Goal: Transaction & Acquisition: Purchase product/service

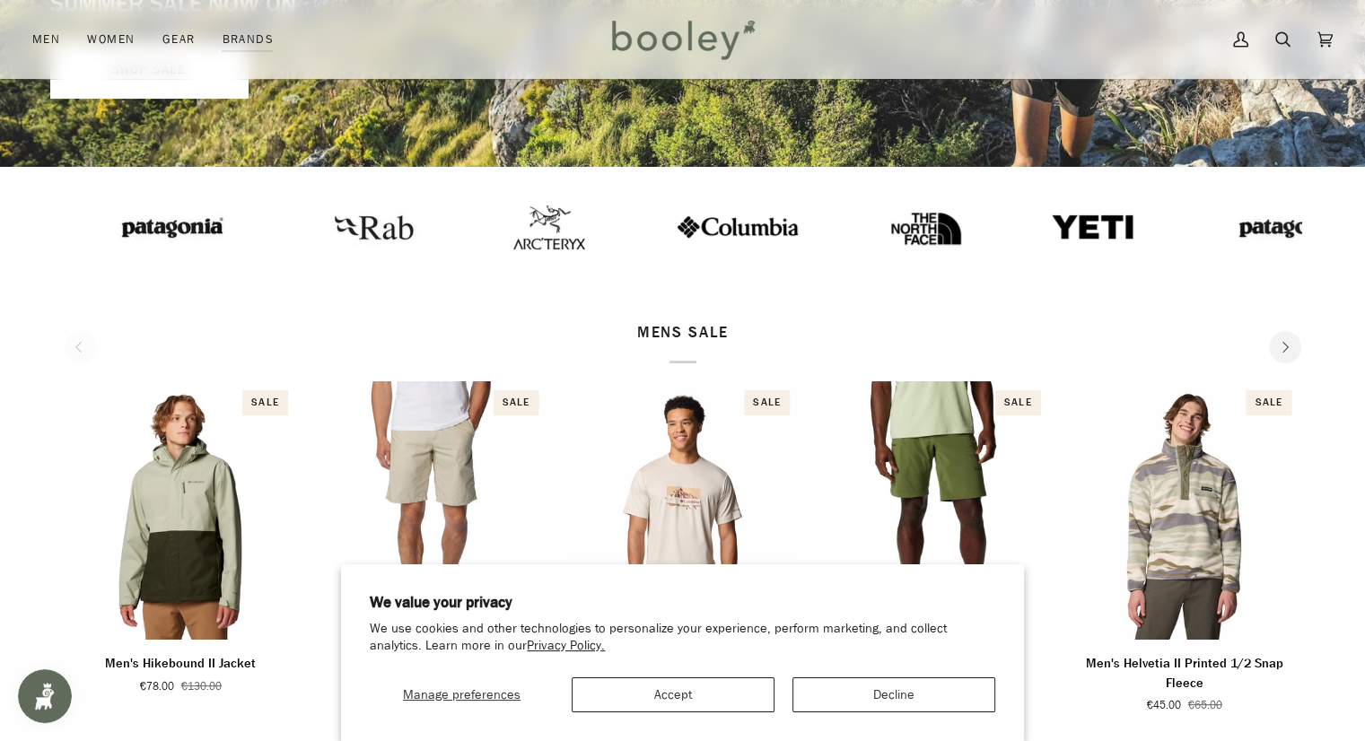
scroll to position [449, 0]
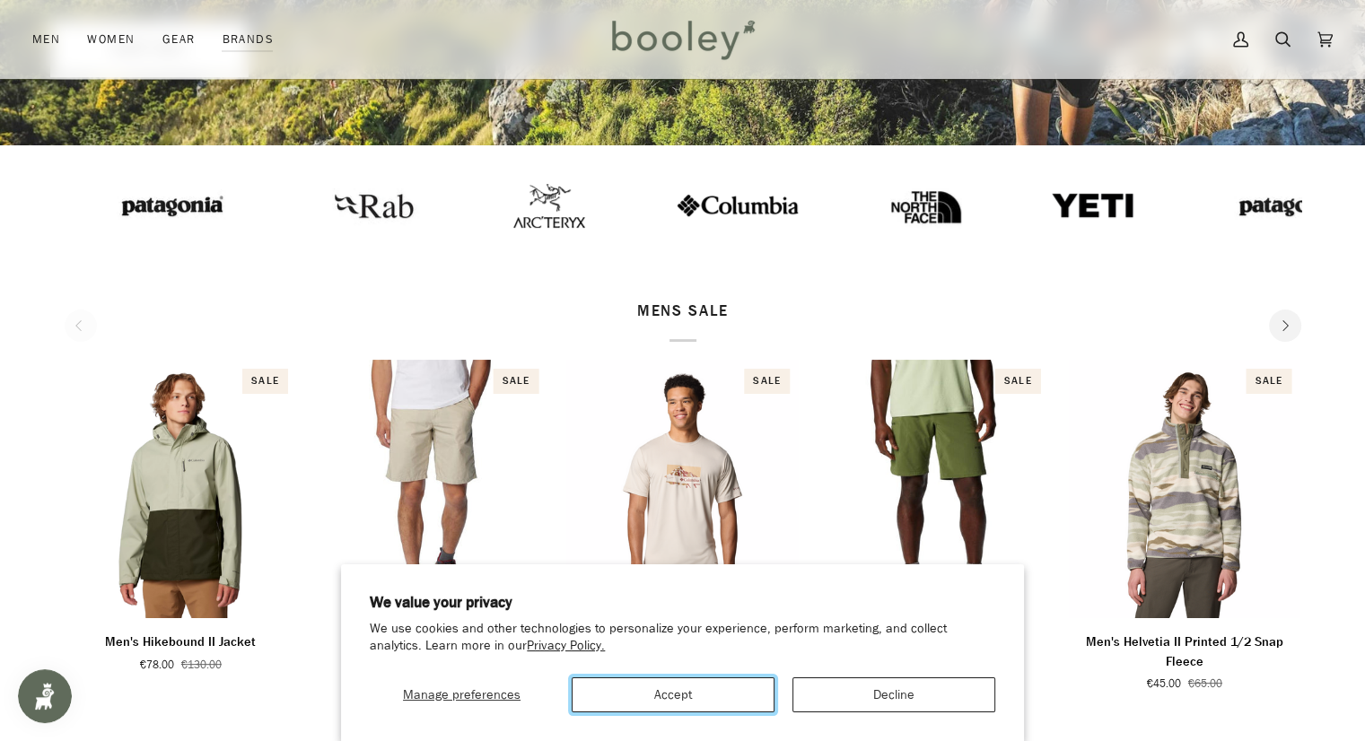
click at [727, 699] on button "Accept" at bounding box center [672, 694] width 203 height 35
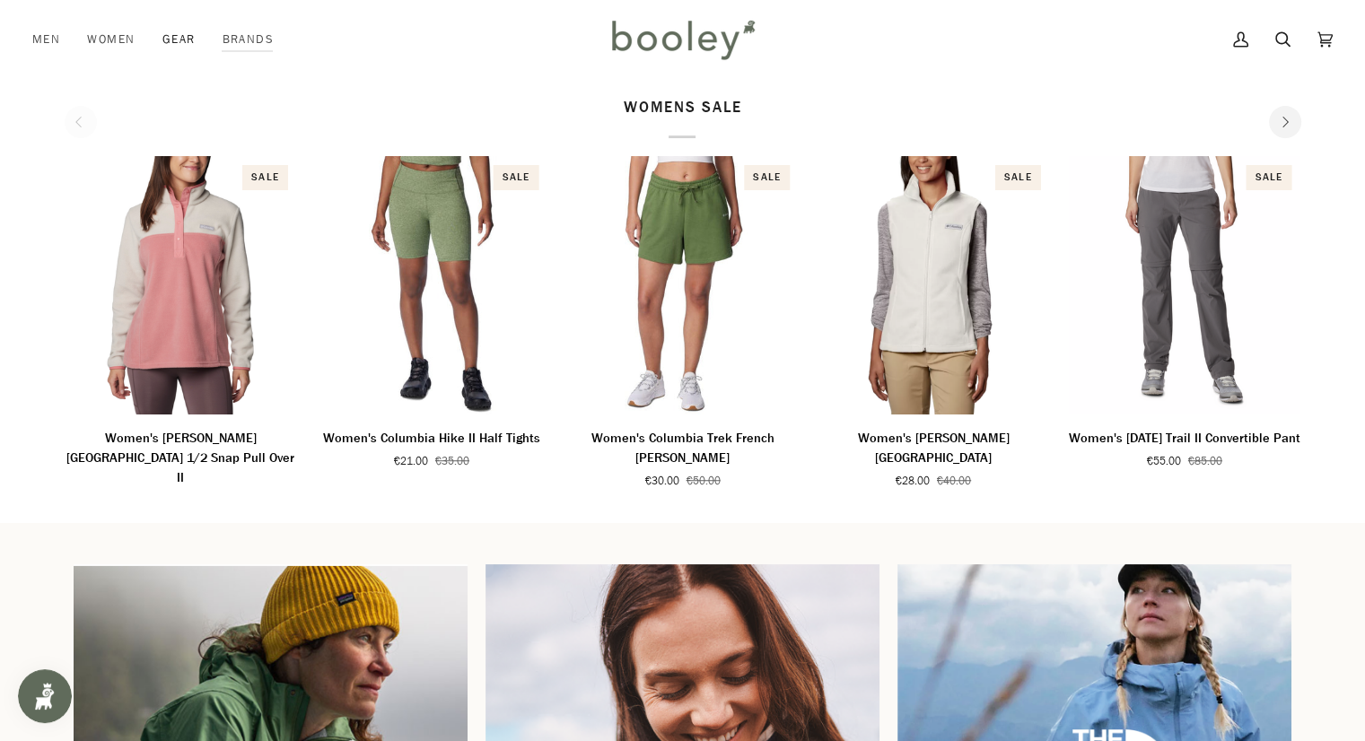
scroll to position [987, 0]
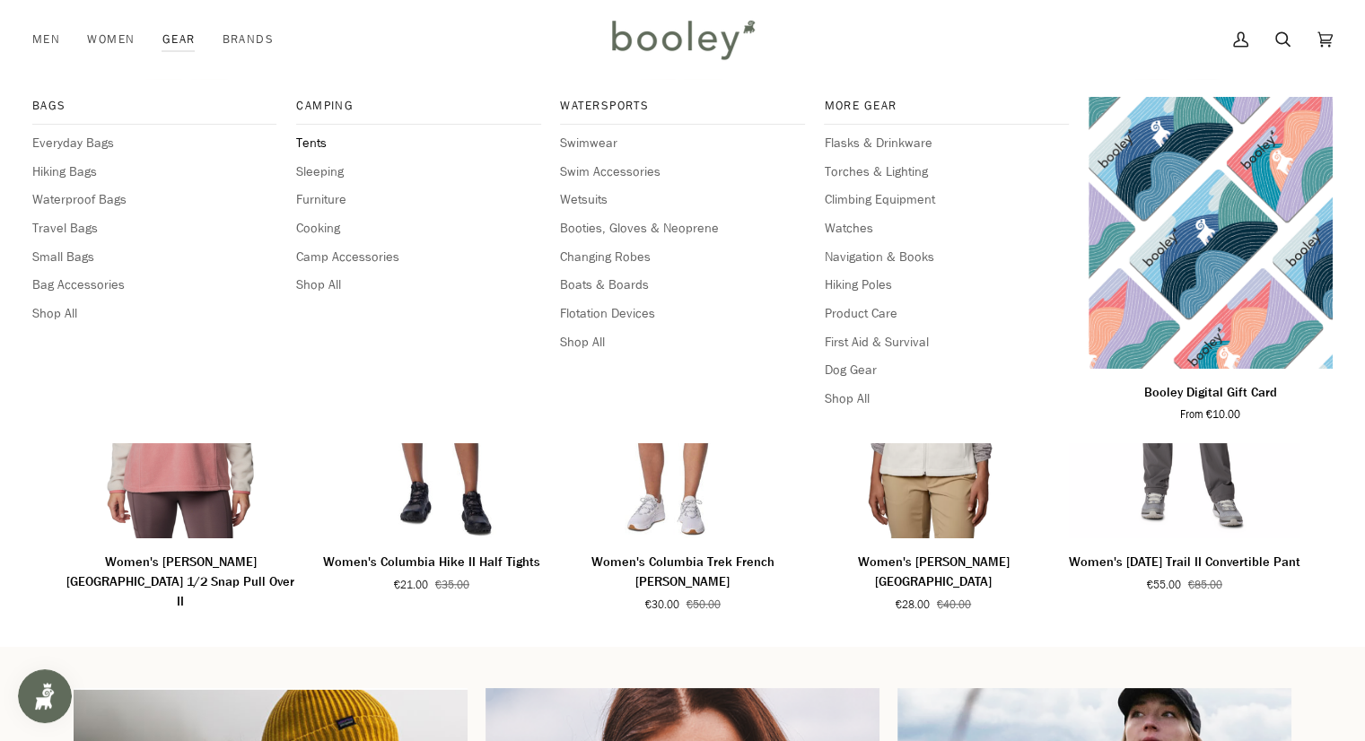
click at [314, 141] on span "Tents" at bounding box center [418, 144] width 244 height 20
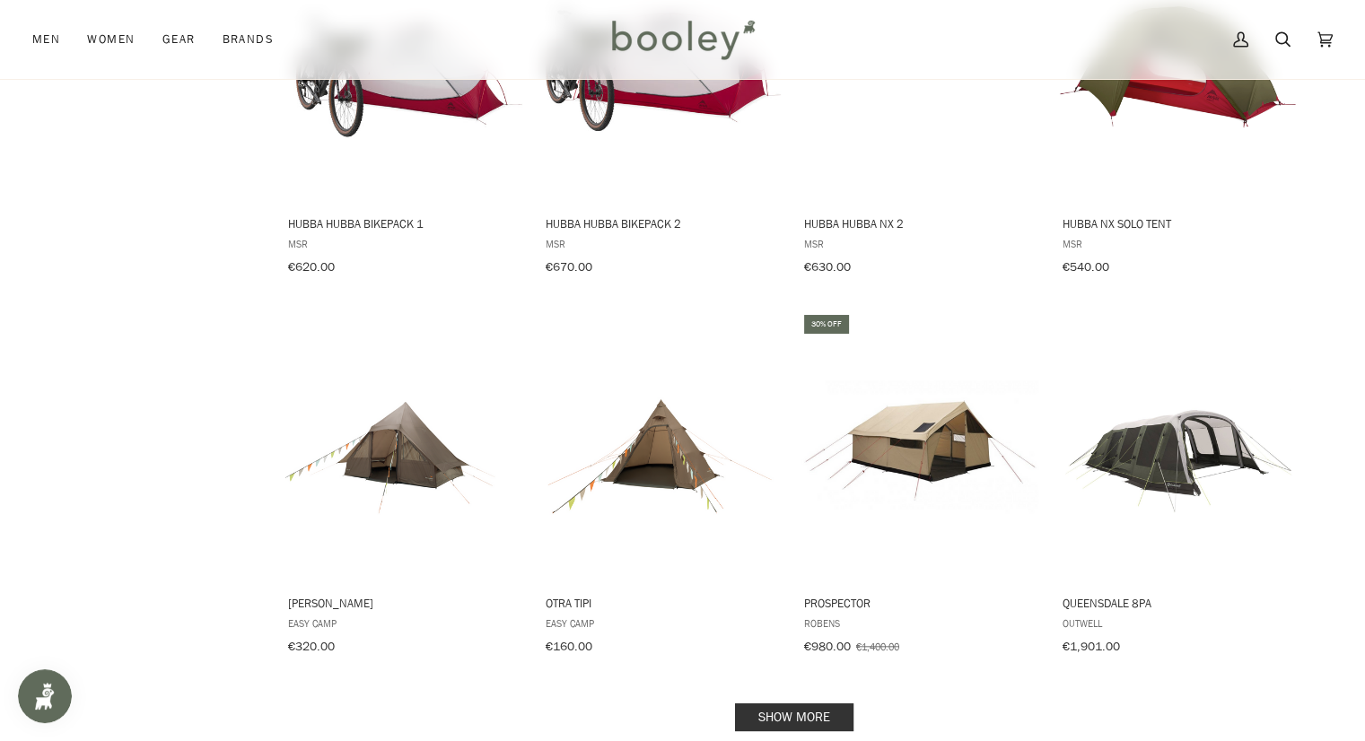
scroll to position [1794, 0]
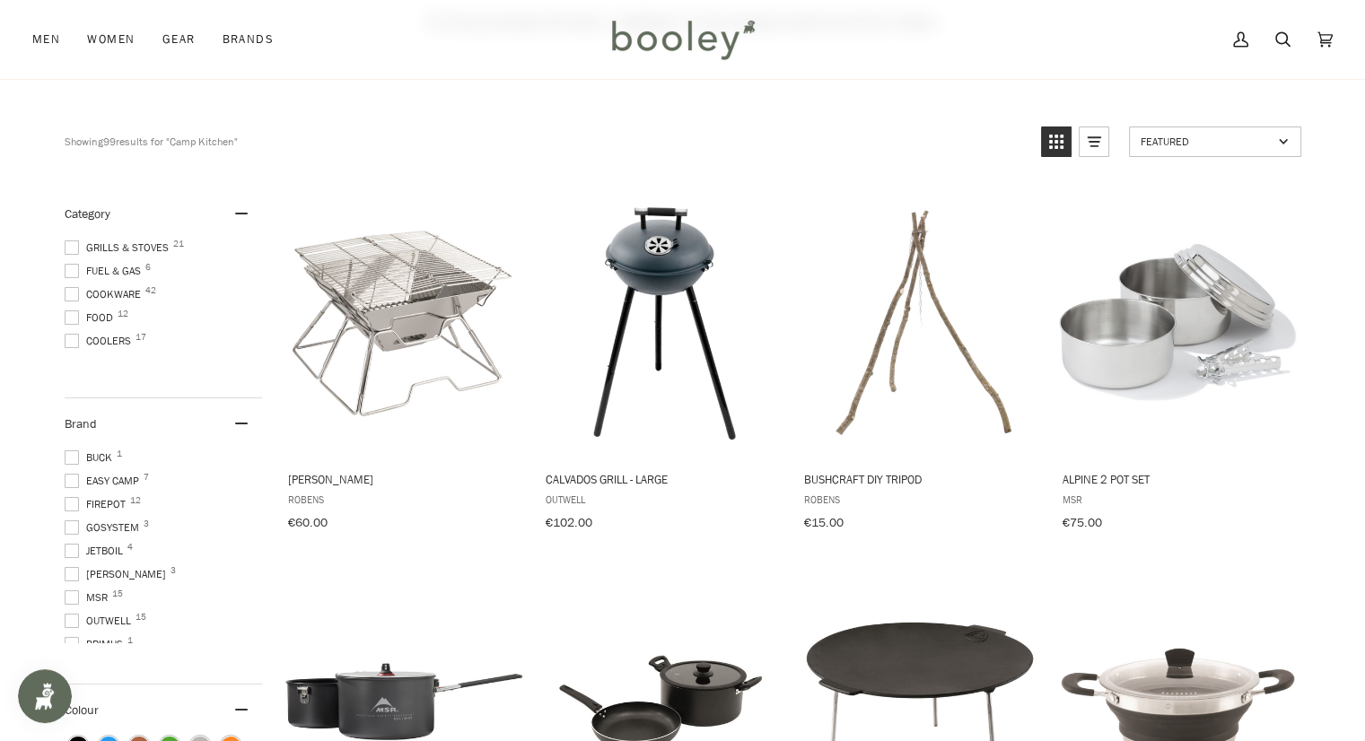
scroll to position [269, 0]
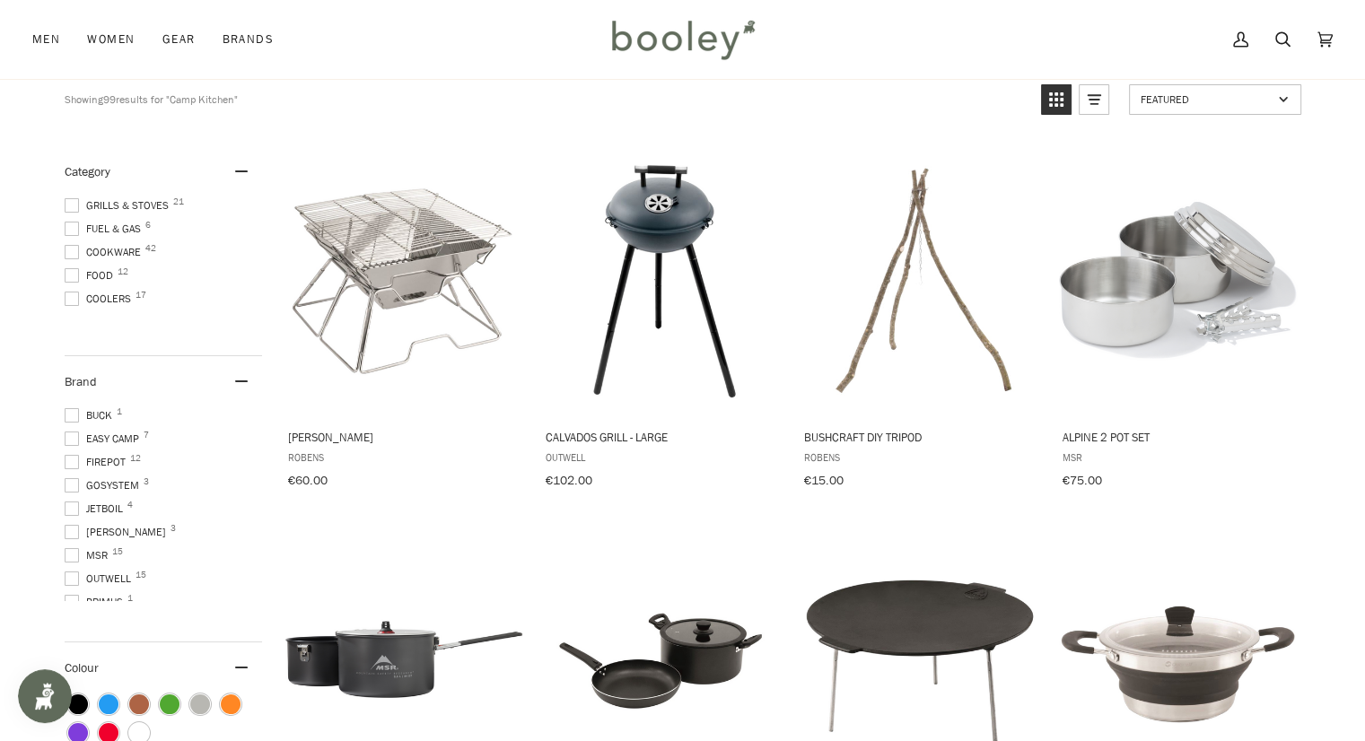
click at [68, 226] on span at bounding box center [72, 229] width 14 height 14
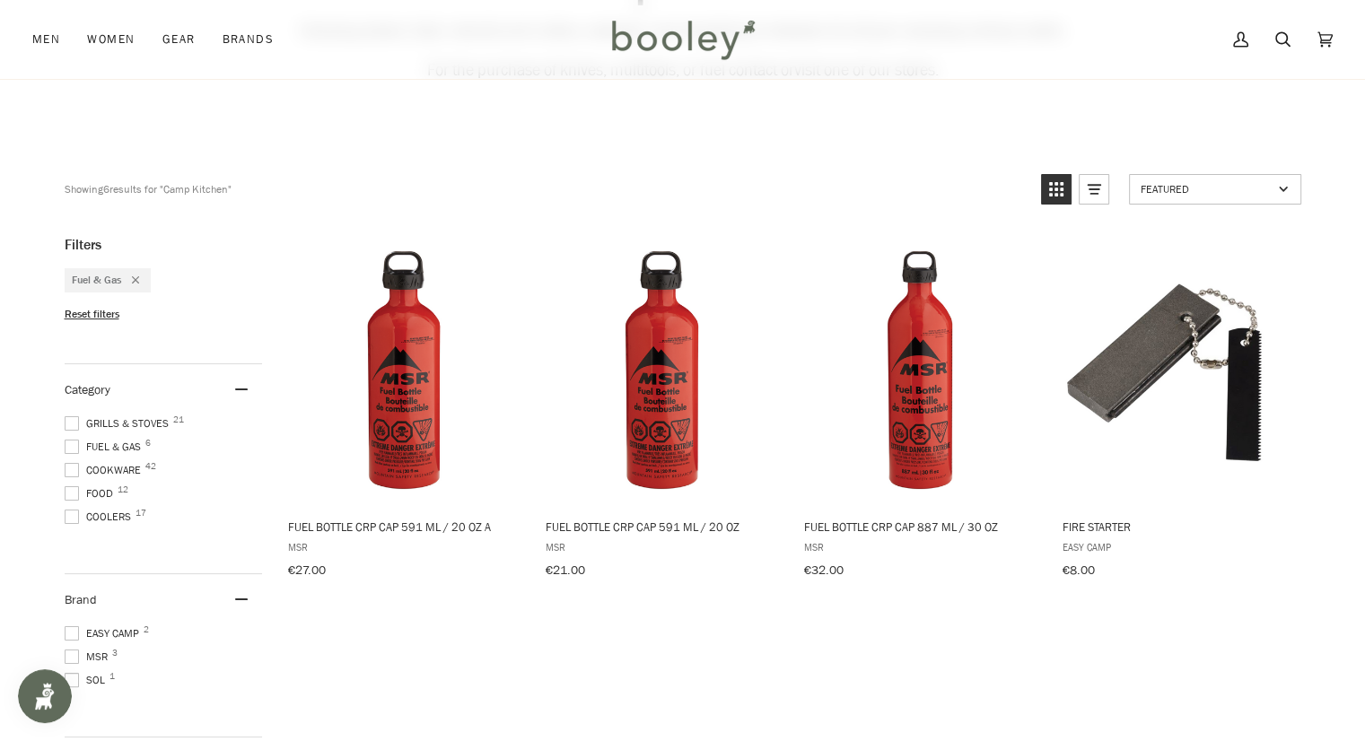
click at [70, 441] on span at bounding box center [72, 447] width 14 height 14
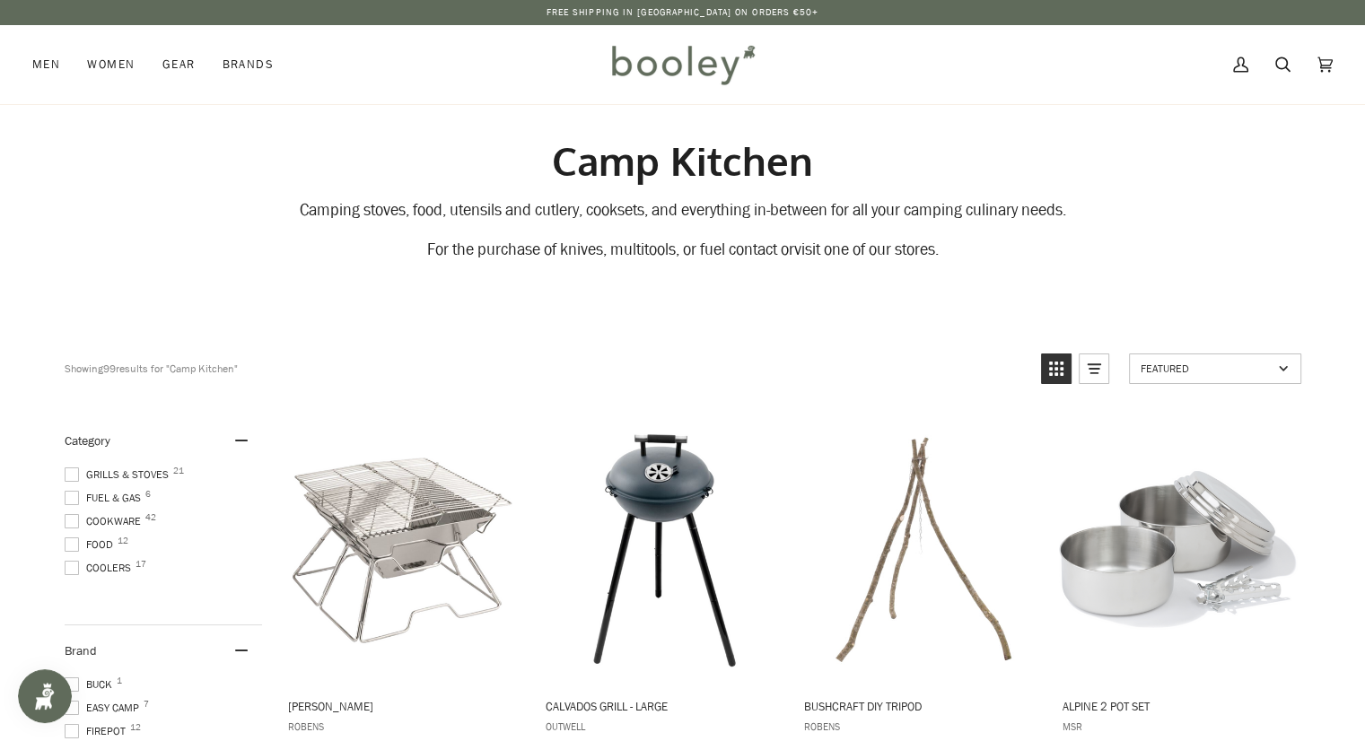
click at [72, 472] on span at bounding box center [72, 474] width 14 height 14
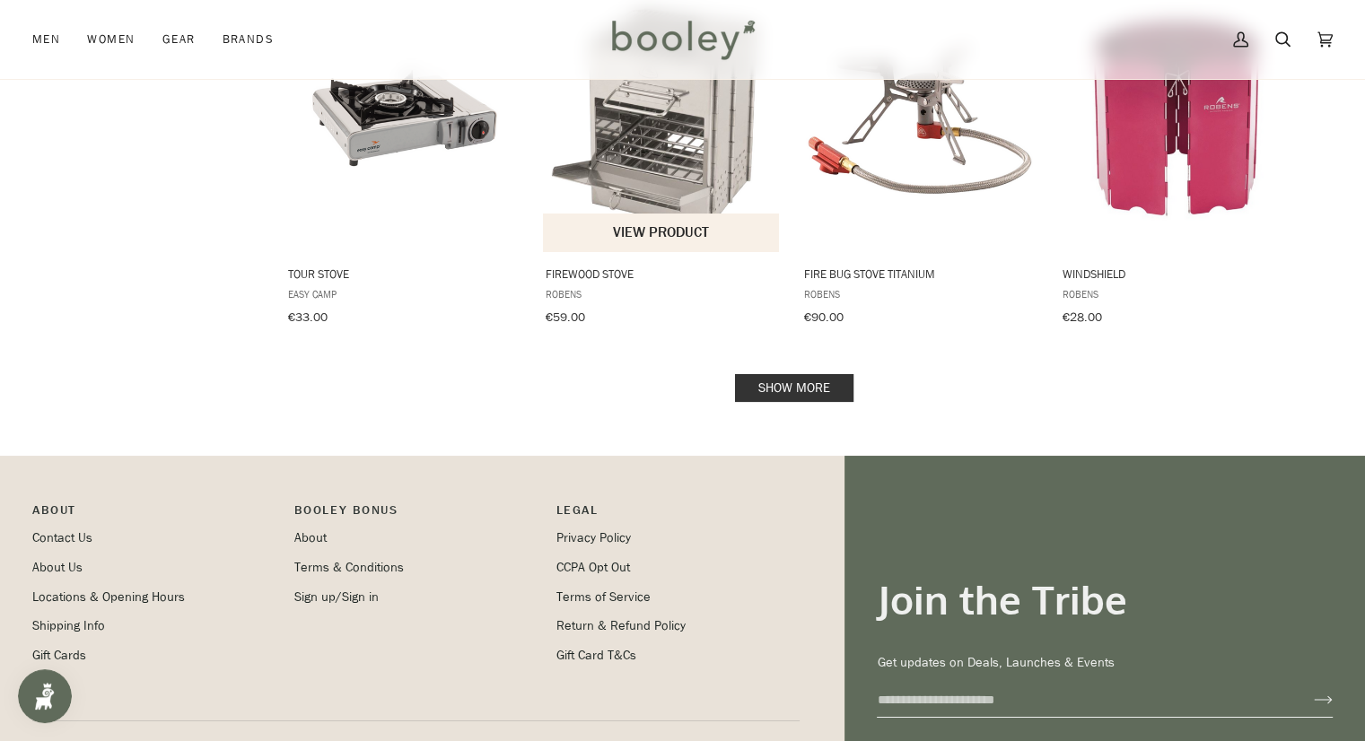
scroll to position [1884, 0]
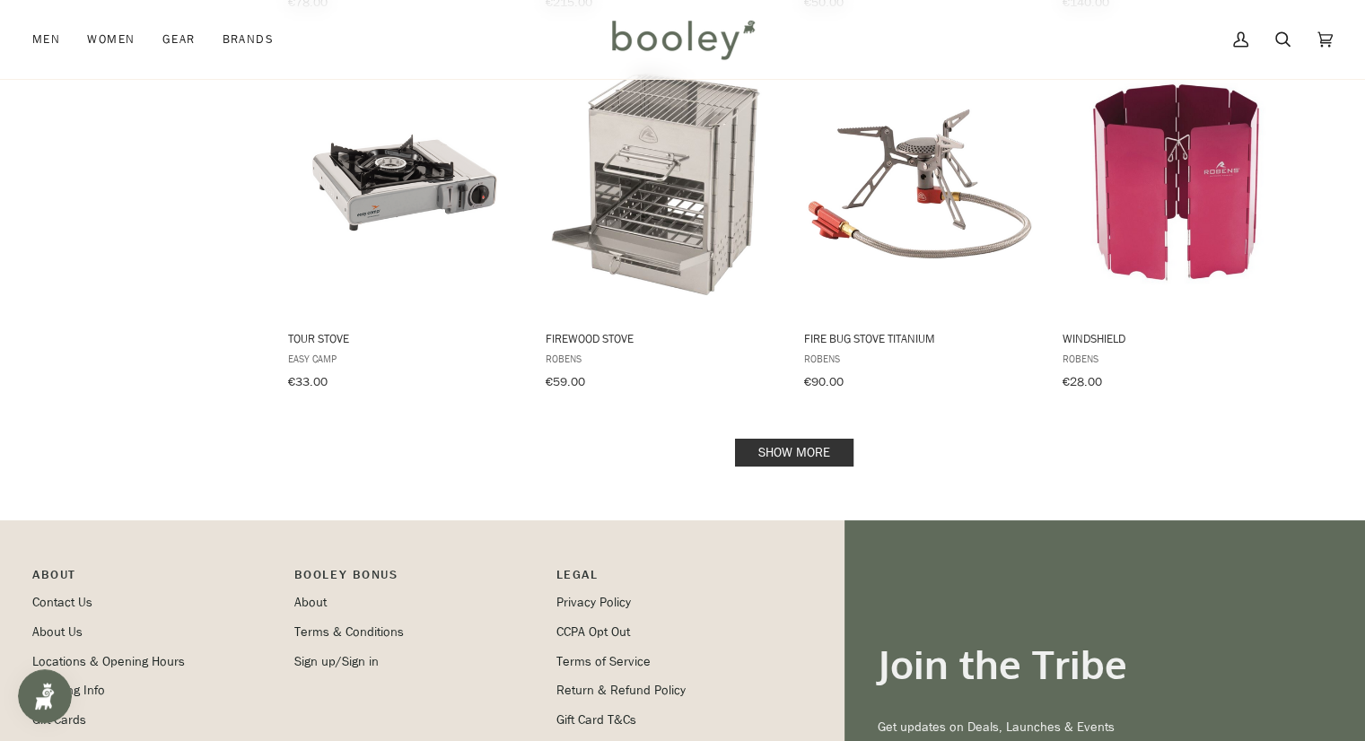
click at [812, 442] on link "Show more" at bounding box center [794, 453] width 118 height 28
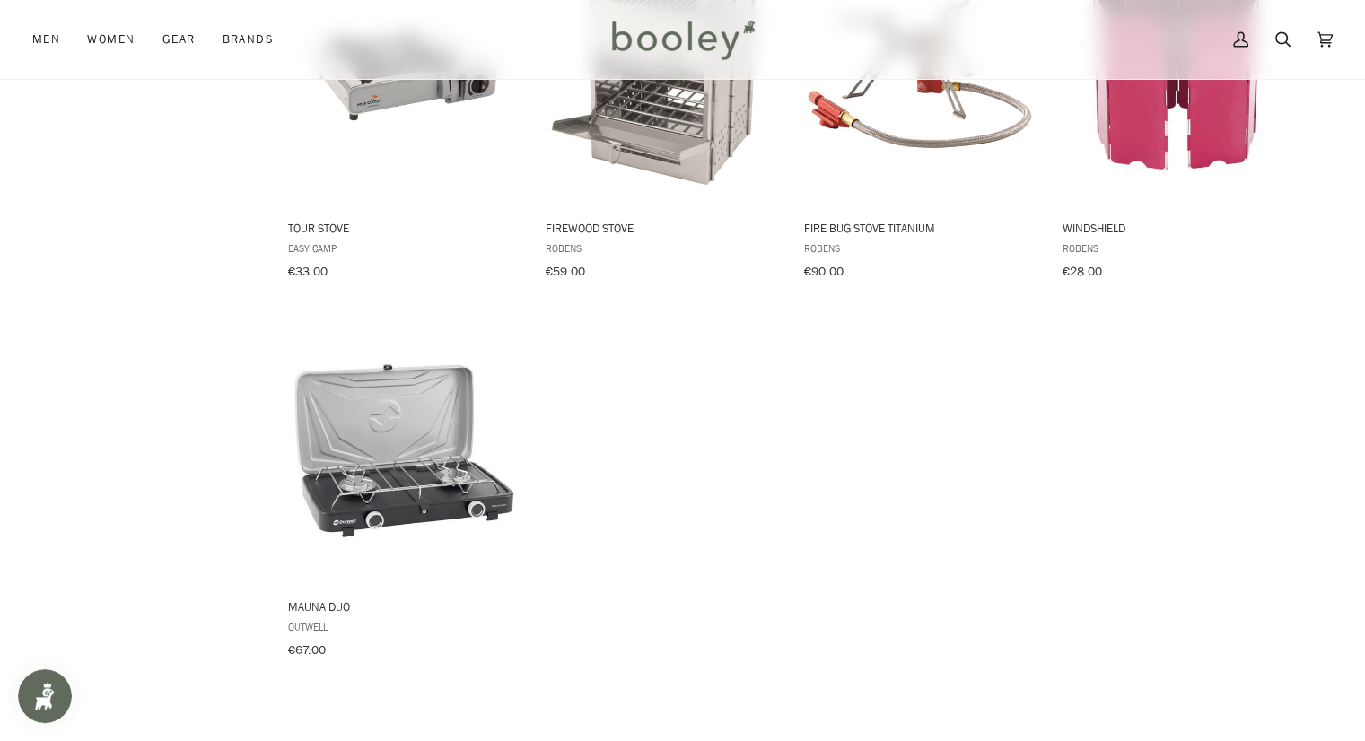
scroll to position [2153, 0]
